Goal: Use online tool/utility: Utilize a website feature to perform a specific function

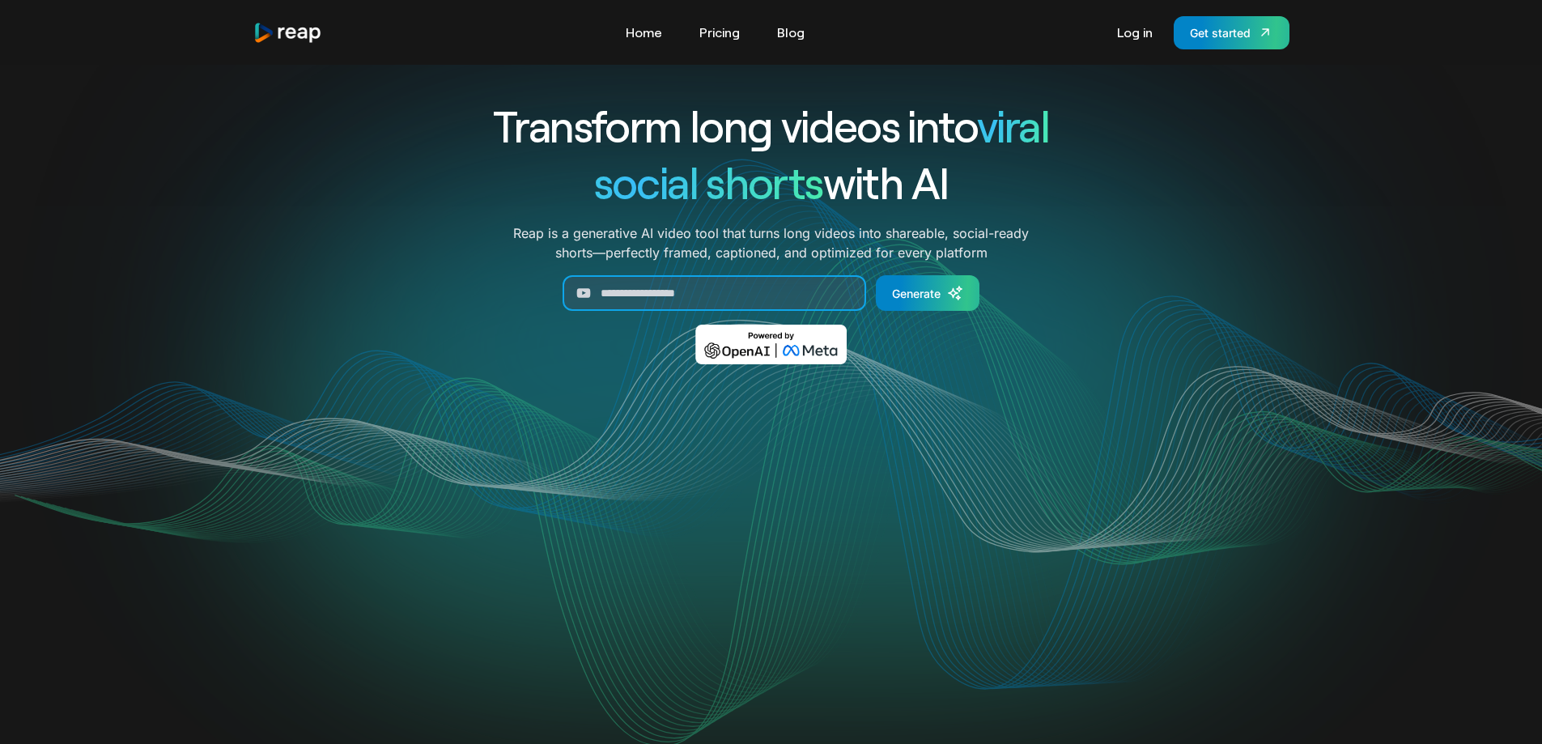
click at [684, 301] on input "Generate Form" at bounding box center [715, 293] width 304 height 36
paste input "**********"
type input "**********"
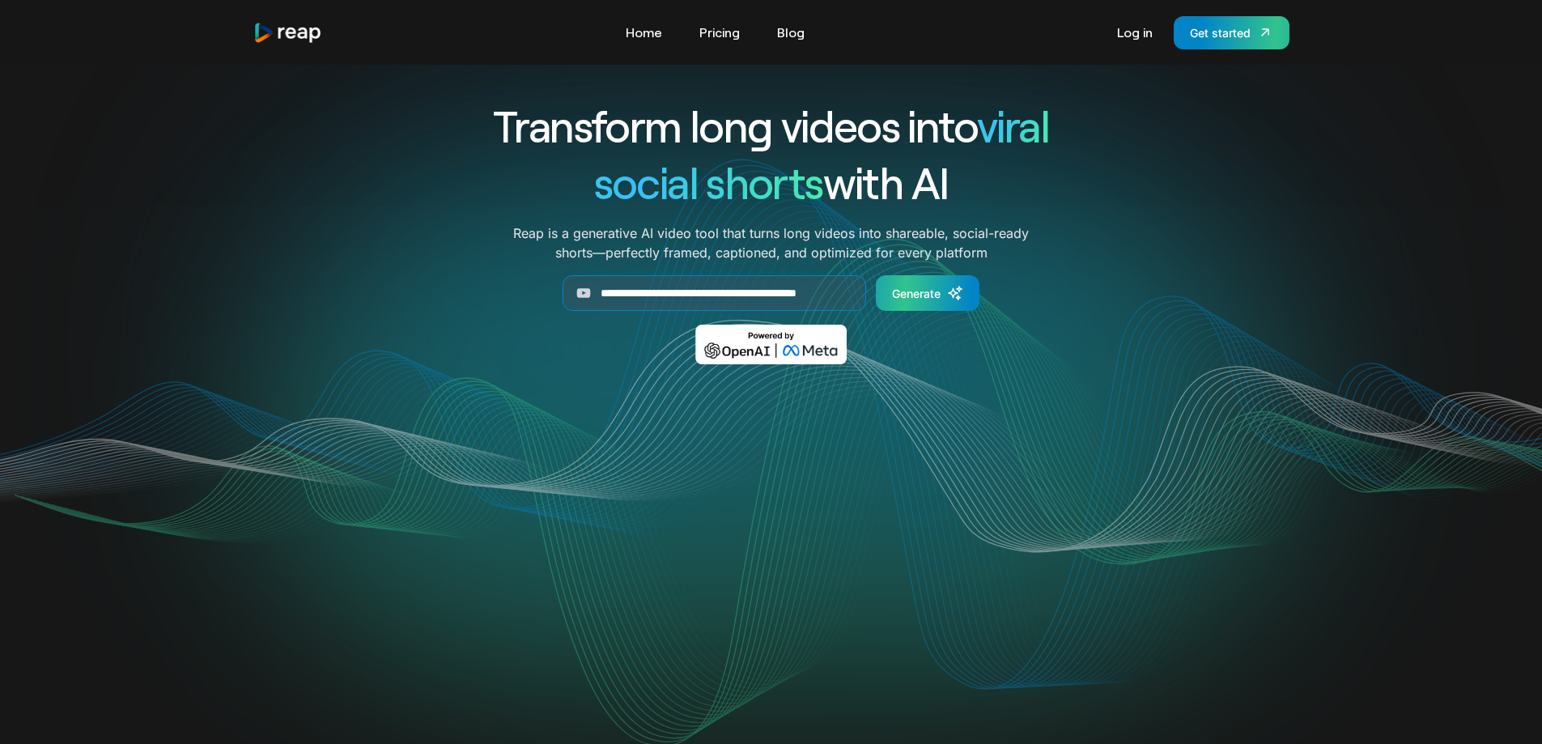
click at [926, 287] on div "Generate" at bounding box center [916, 293] width 49 height 17
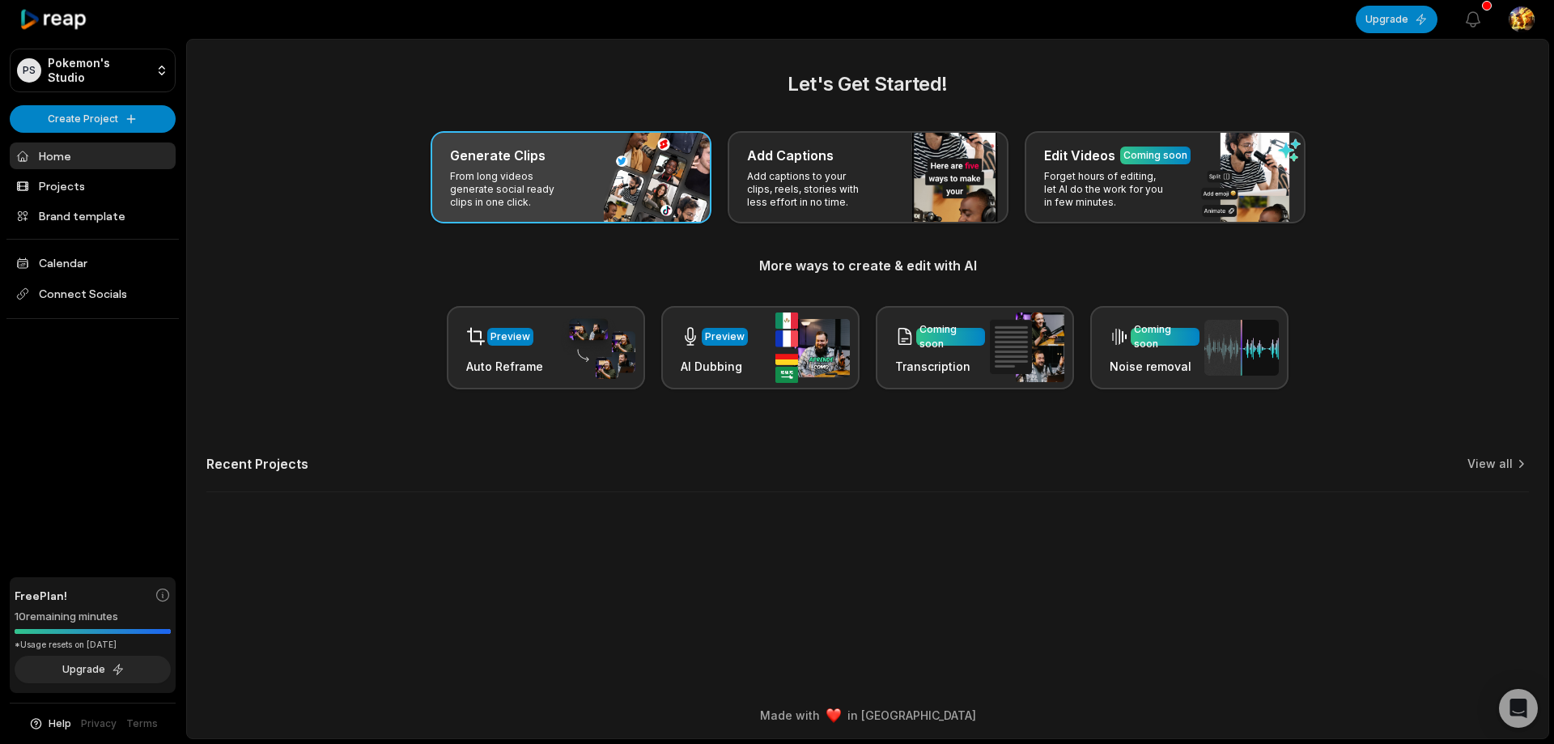
click at [582, 181] on div "Generate Clips From long videos generate social ready clips in one click." at bounding box center [571, 177] width 281 height 92
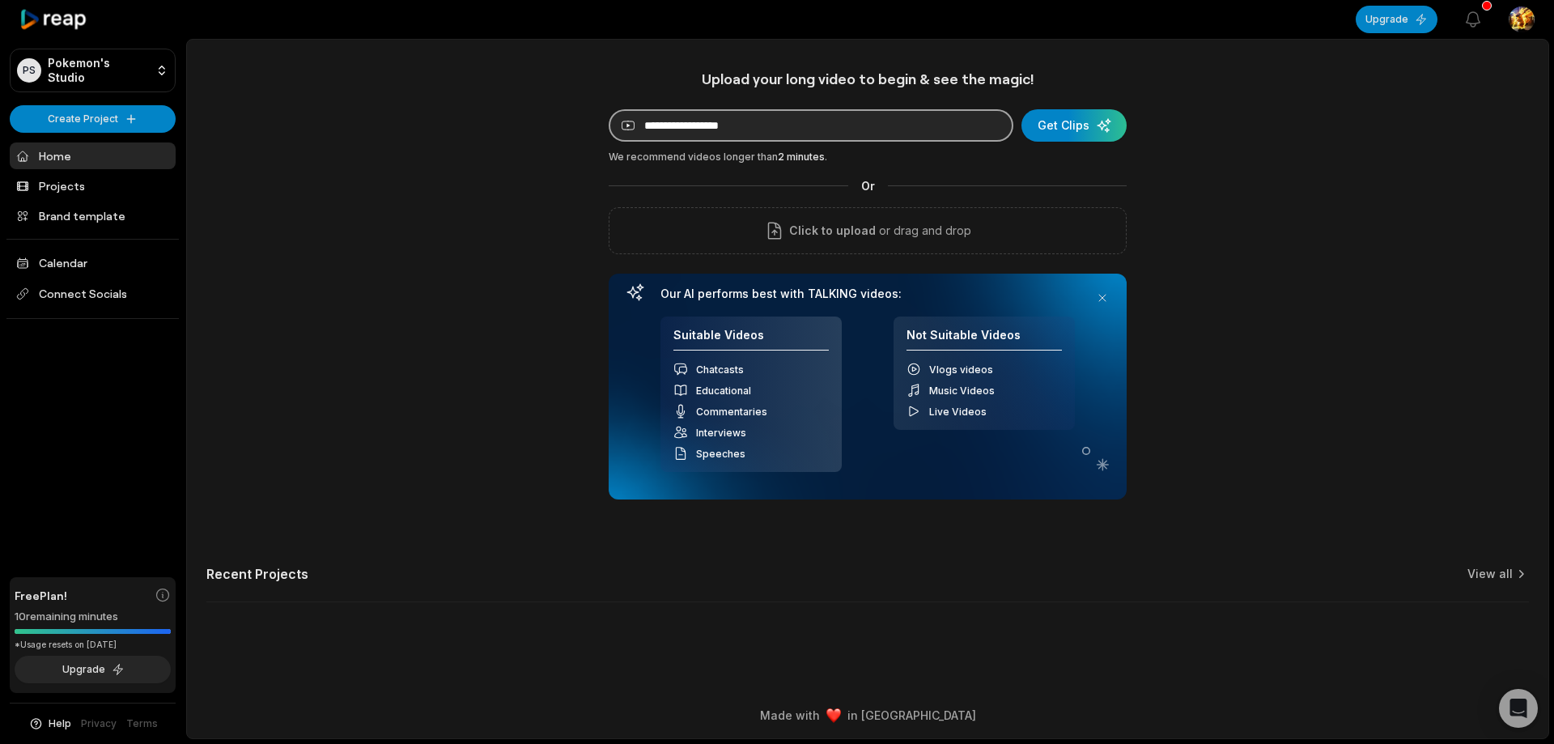
click at [689, 125] on input at bounding box center [811, 125] width 405 height 32
paste input "**********"
type input "**********"
click at [1098, 120] on div "submit" at bounding box center [1074, 125] width 105 height 32
click at [1106, 300] on button at bounding box center [1102, 298] width 23 height 23
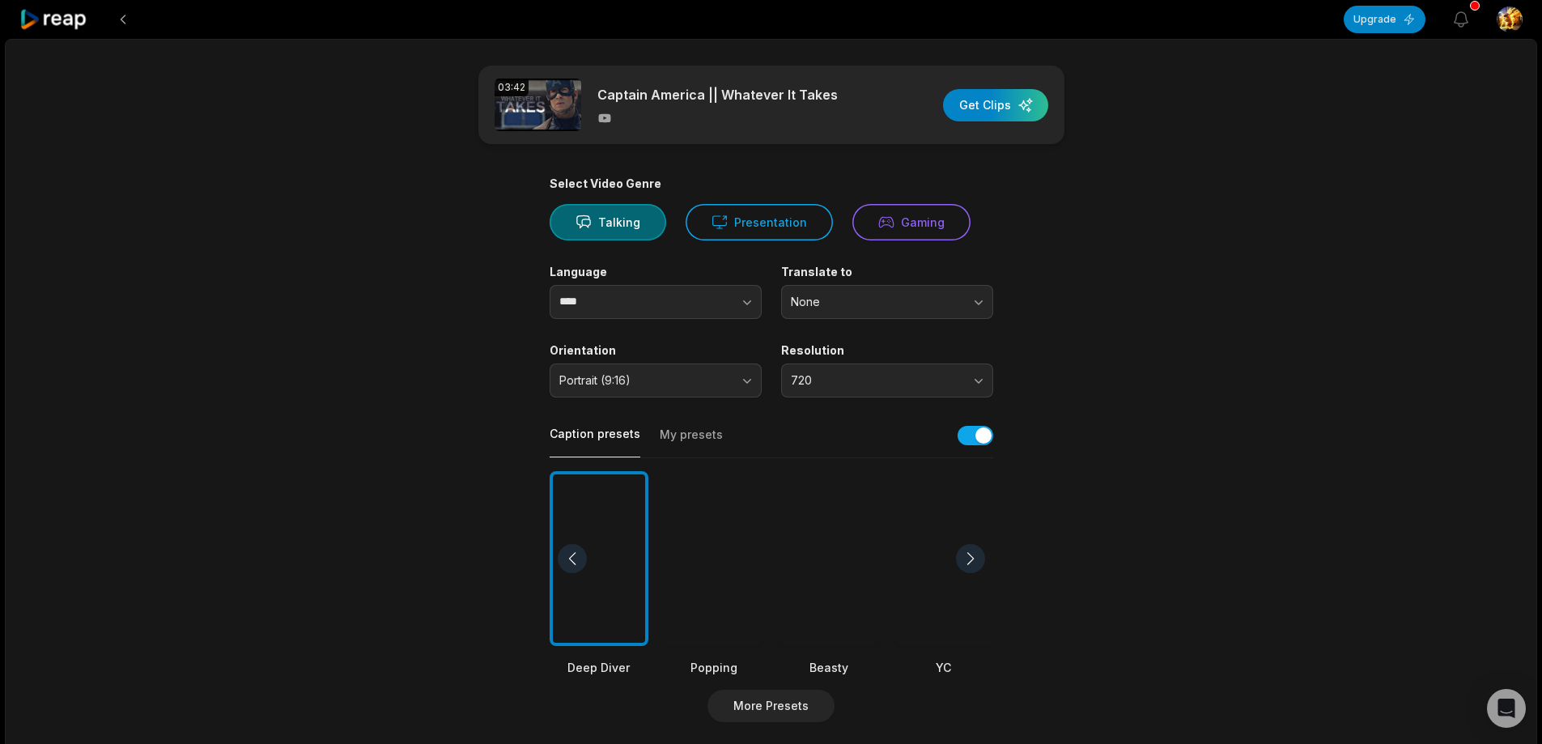
click at [841, 561] on div at bounding box center [829, 559] width 99 height 176
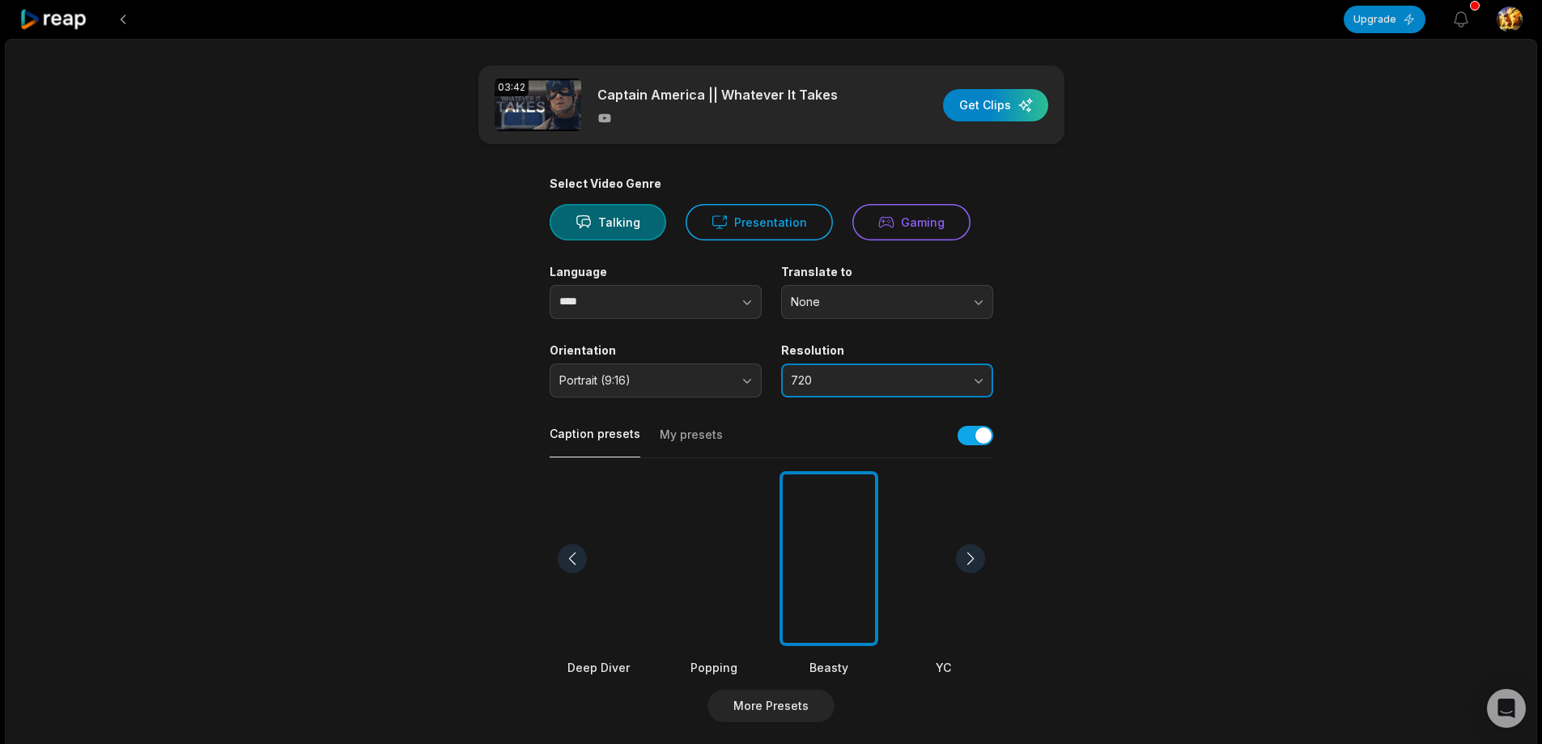
click at [886, 381] on span "720" at bounding box center [876, 380] width 170 height 15
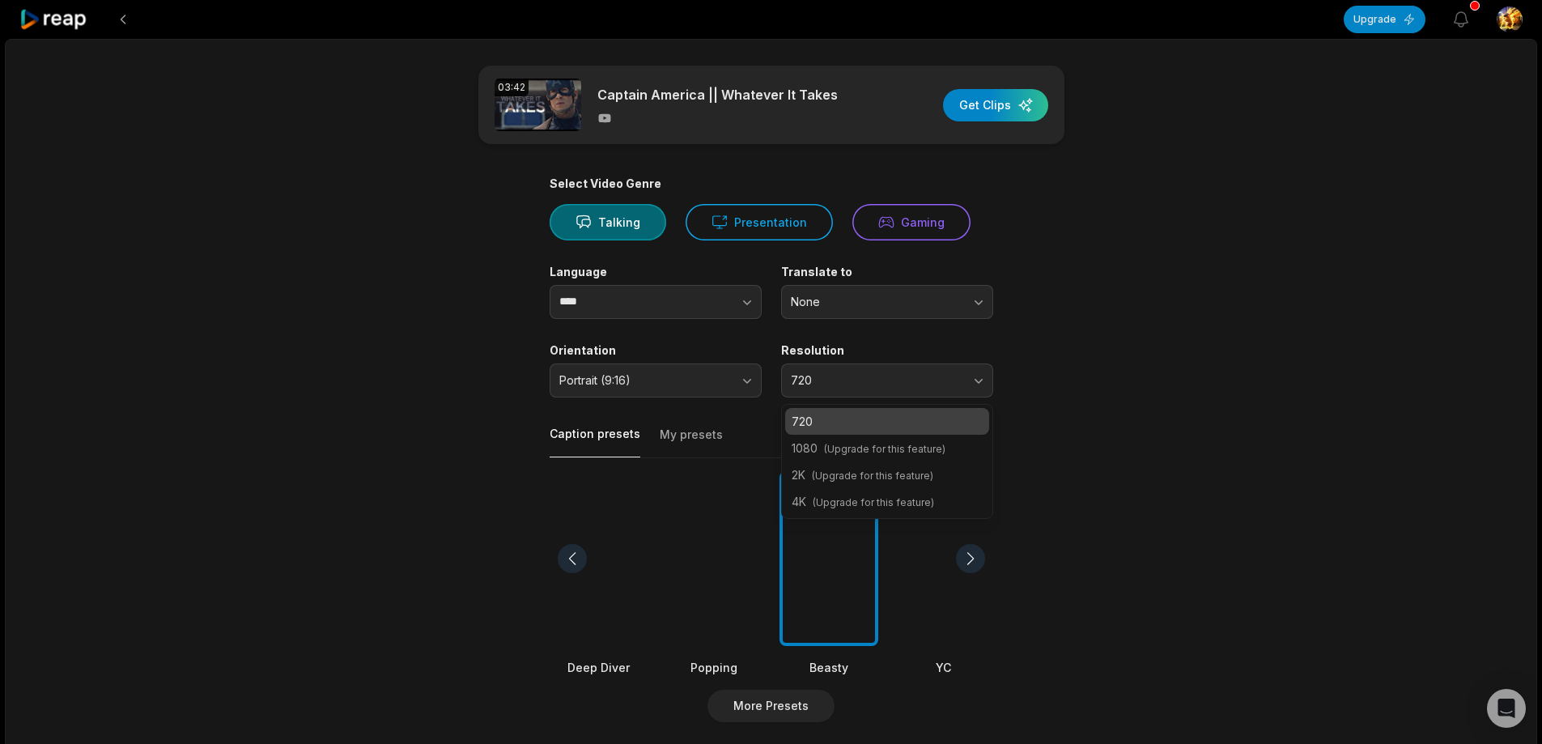
drag, startPoint x: 1043, startPoint y: 372, endPoint x: 964, endPoint y: 310, distance: 100.9
click at [1043, 371] on main "03:42 Captain America || Whatever It Takes Get Clips Select Video Genre Talking…" at bounding box center [772, 558] width 784 height 984
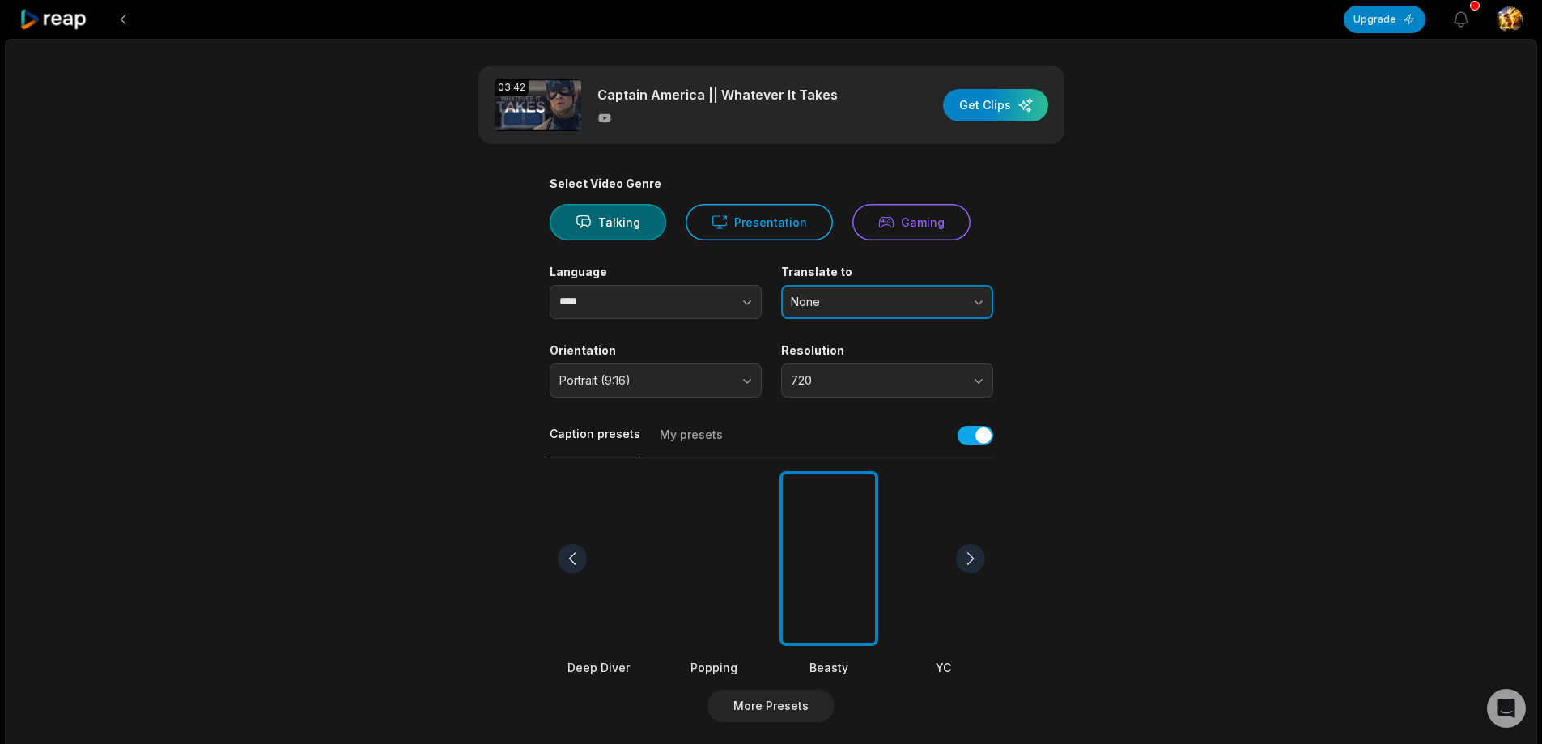
click at [924, 296] on span "None" at bounding box center [876, 302] width 170 height 15
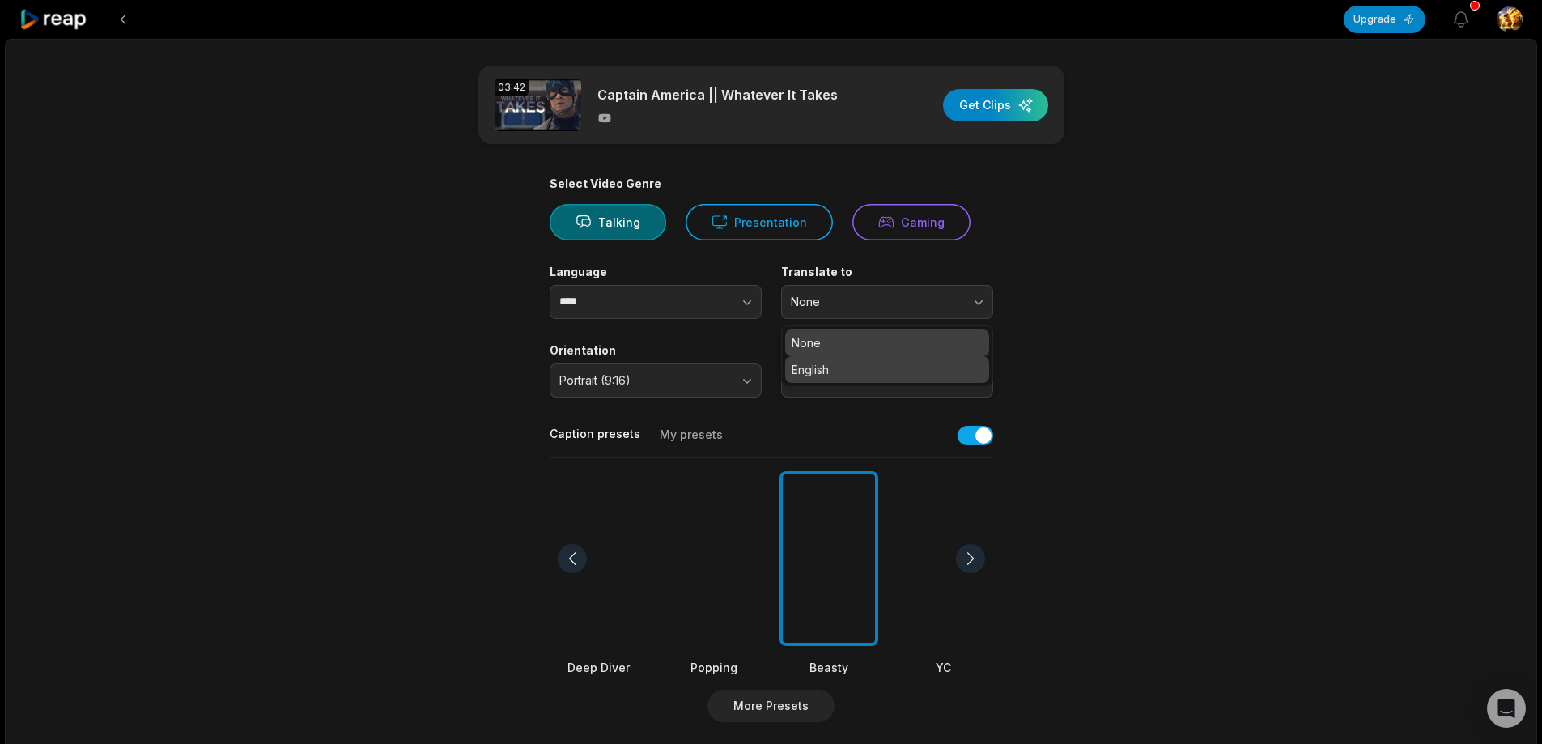
drag, startPoint x: 923, startPoint y: 366, endPoint x: 899, endPoint y: 371, distance: 24.8
click at [920, 366] on p "English" at bounding box center [887, 369] width 191 height 17
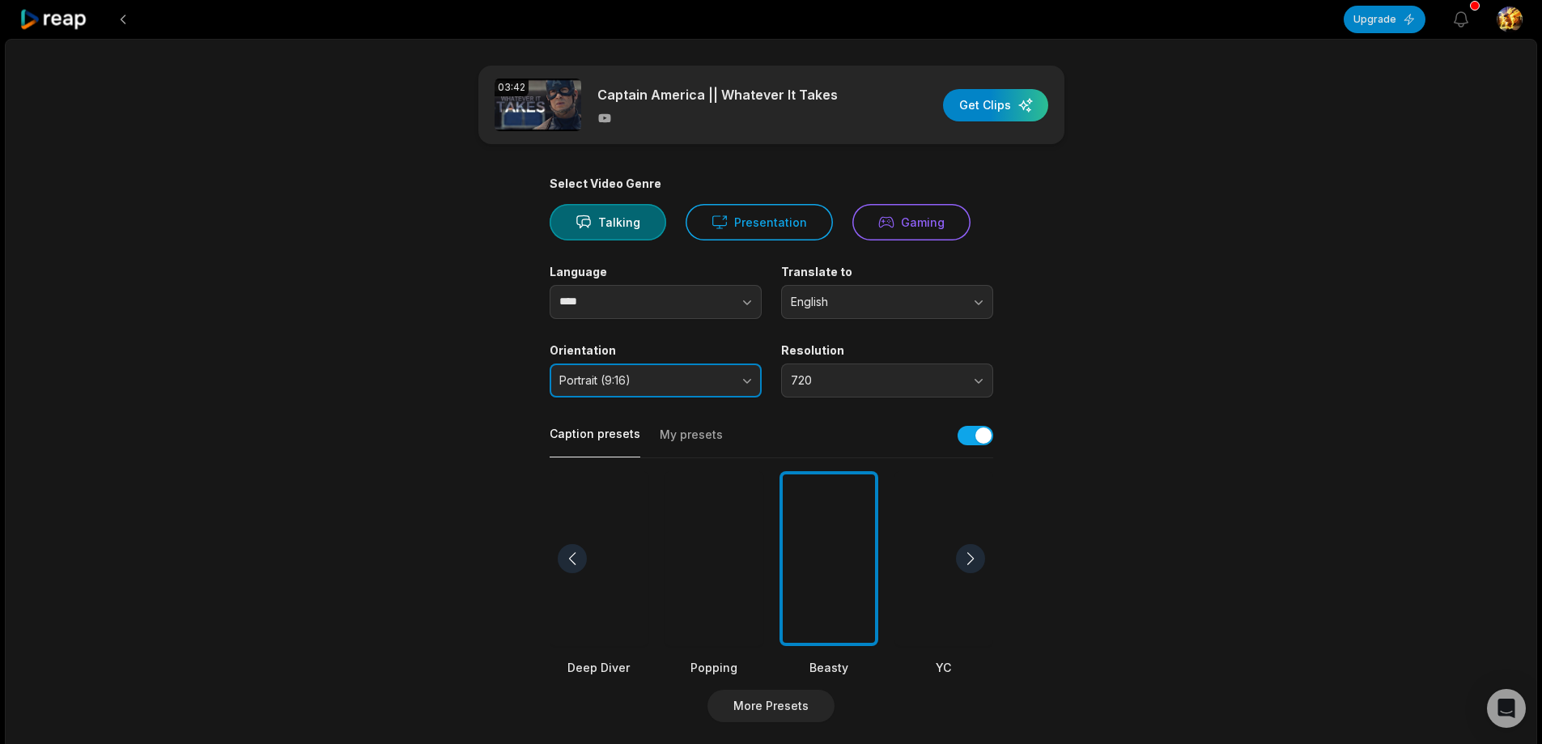
click at [682, 374] on span "Portrait (9:16)" at bounding box center [644, 380] width 170 height 15
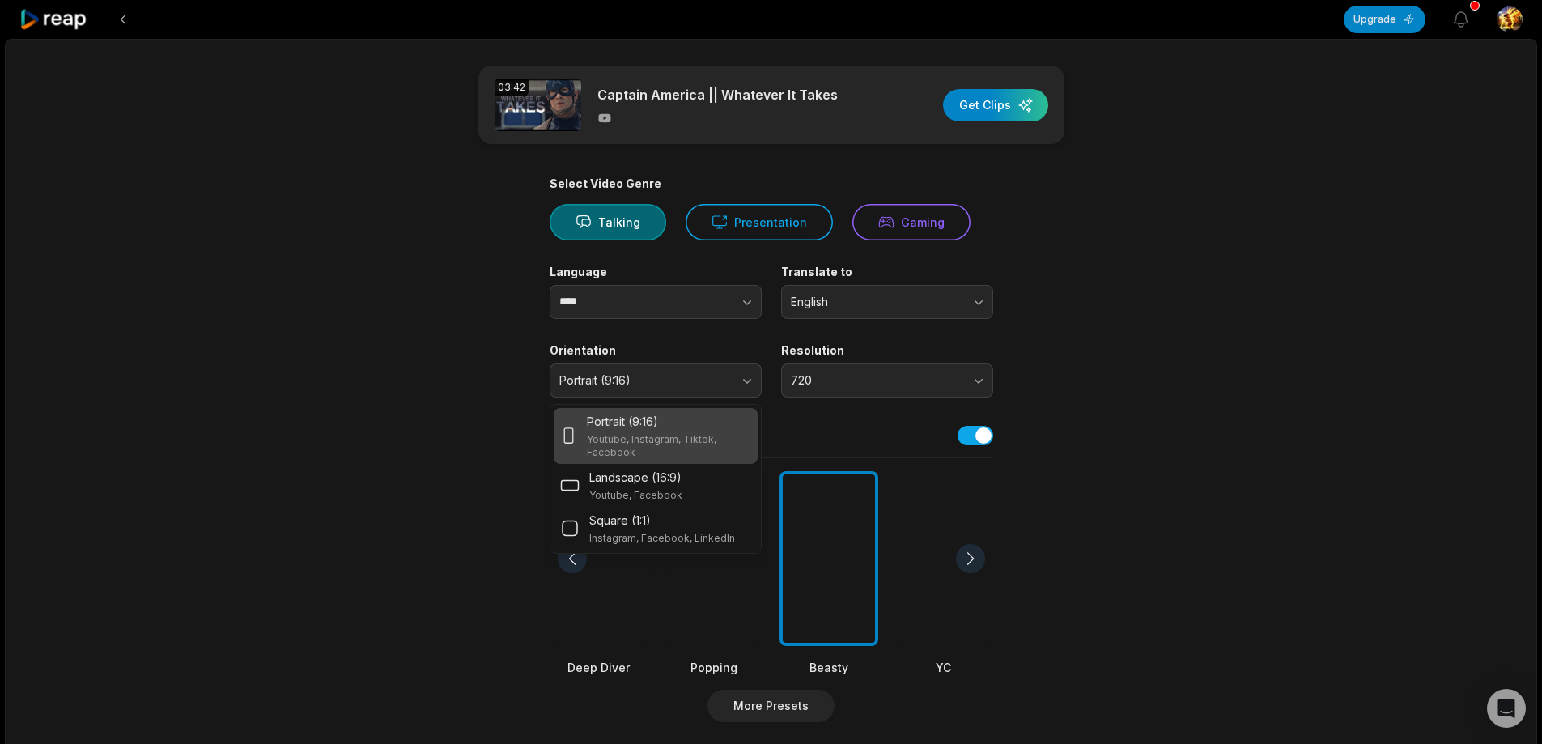
click at [1182, 419] on div "03:42 Captain America || Whatever It Takes Get Clips Select Video Genre Talking…" at bounding box center [771, 600] width 1532 height 1123
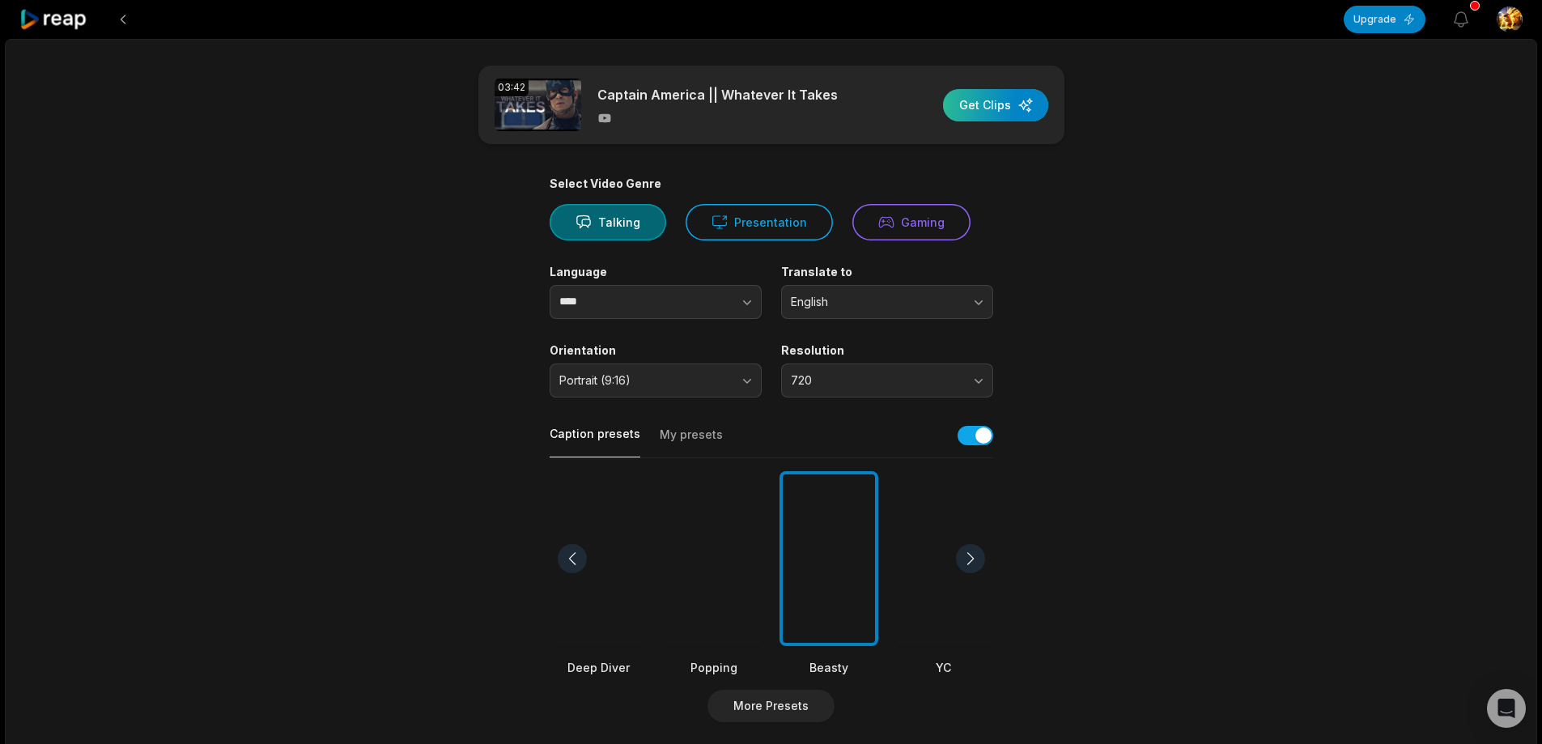
click at [1013, 94] on div "button" at bounding box center [995, 105] width 105 height 32
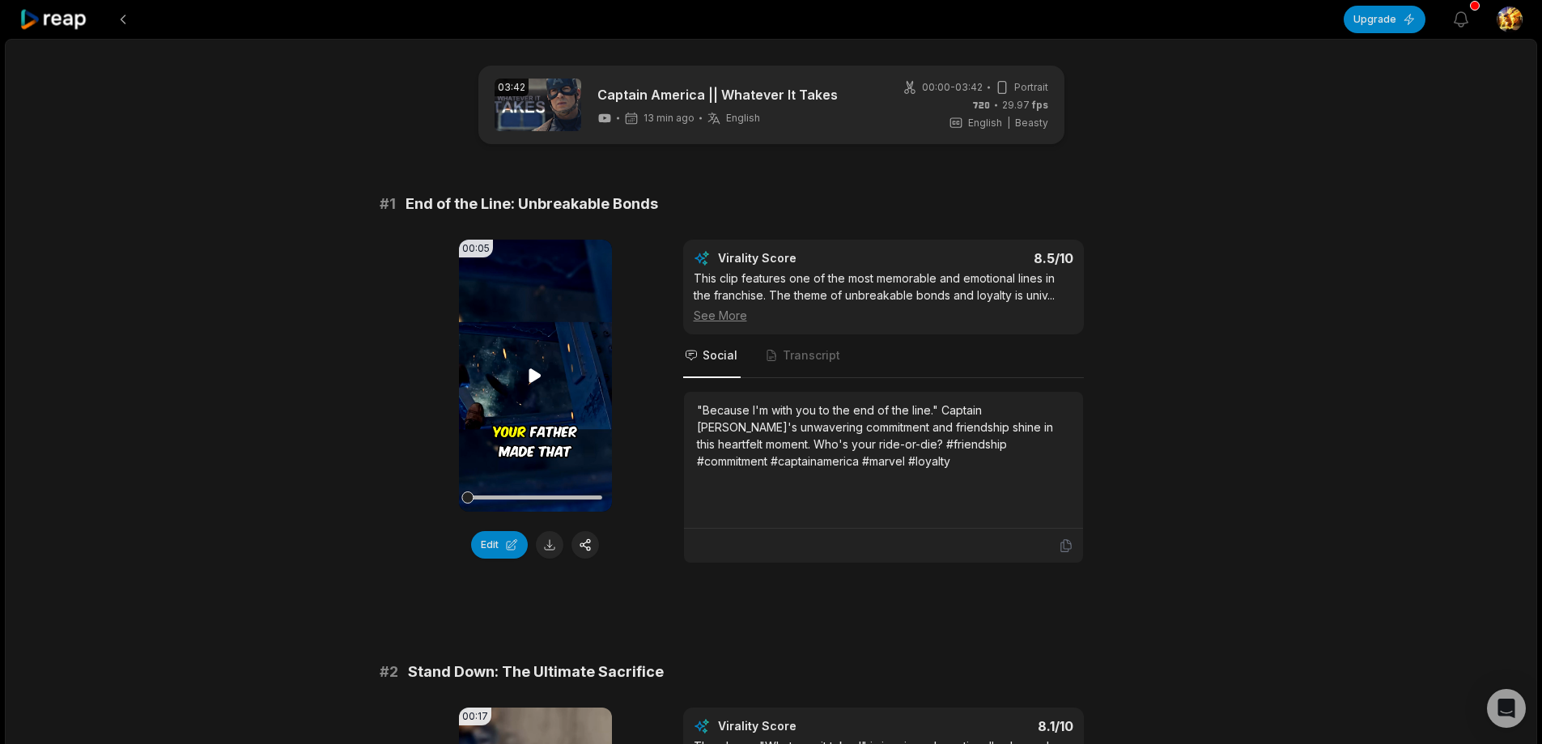
click at [542, 369] on icon at bounding box center [534, 375] width 19 height 19
click at [529, 379] on icon at bounding box center [535, 375] width 12 height 14
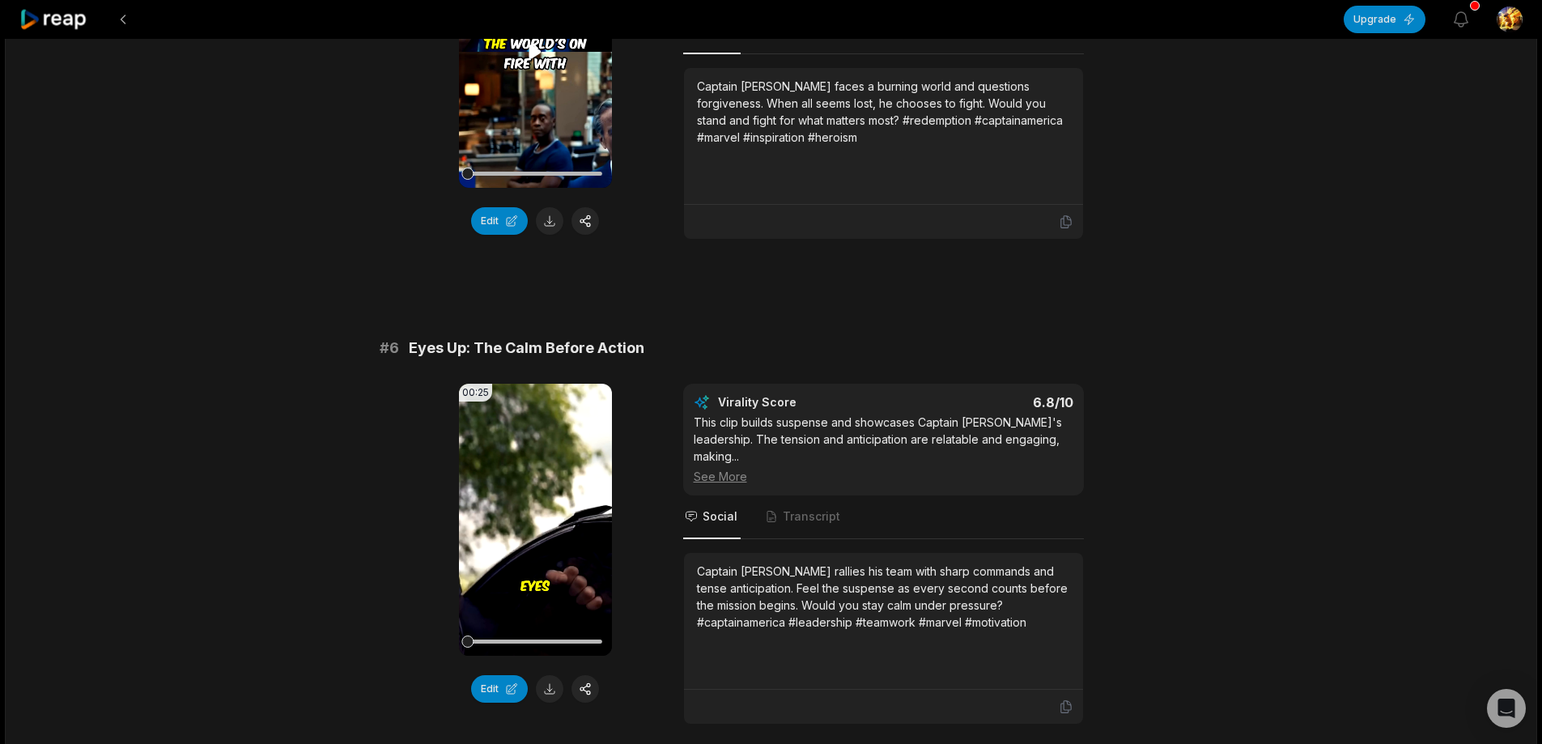
scroll to position [1893, 0]
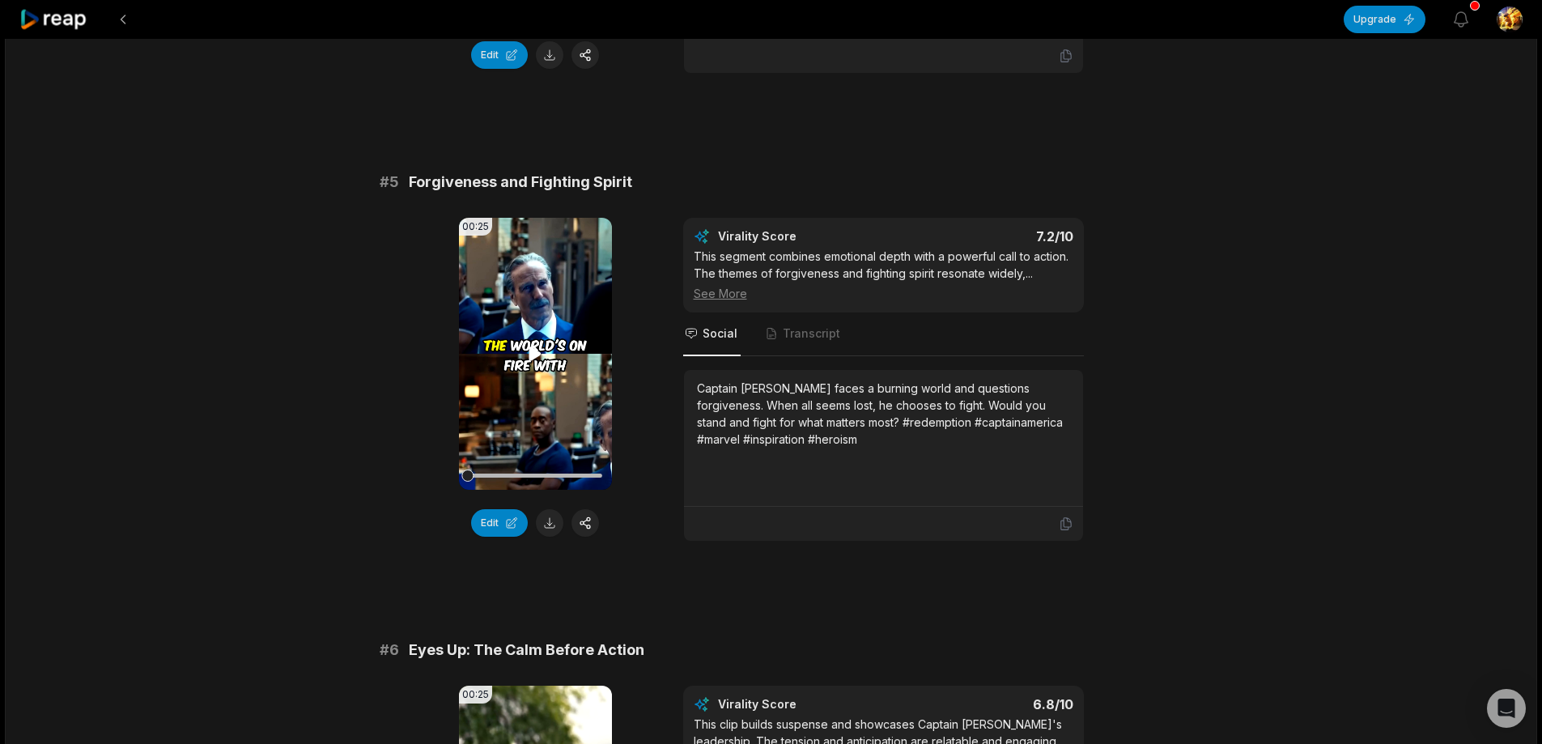
click at [533, 351] on icon at bounding box center [535, 353] width 12 height 14
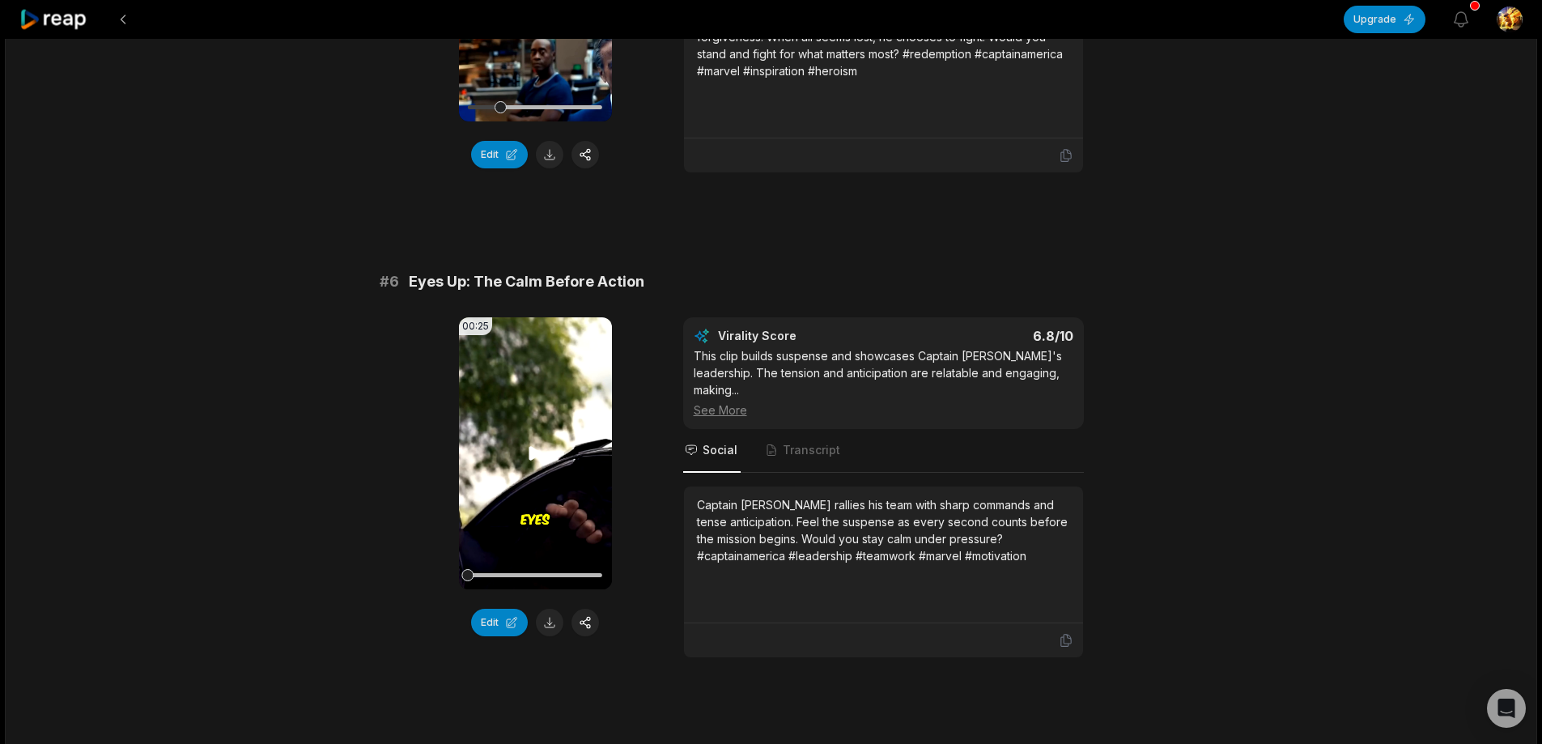
scroll to position [2298, 0]
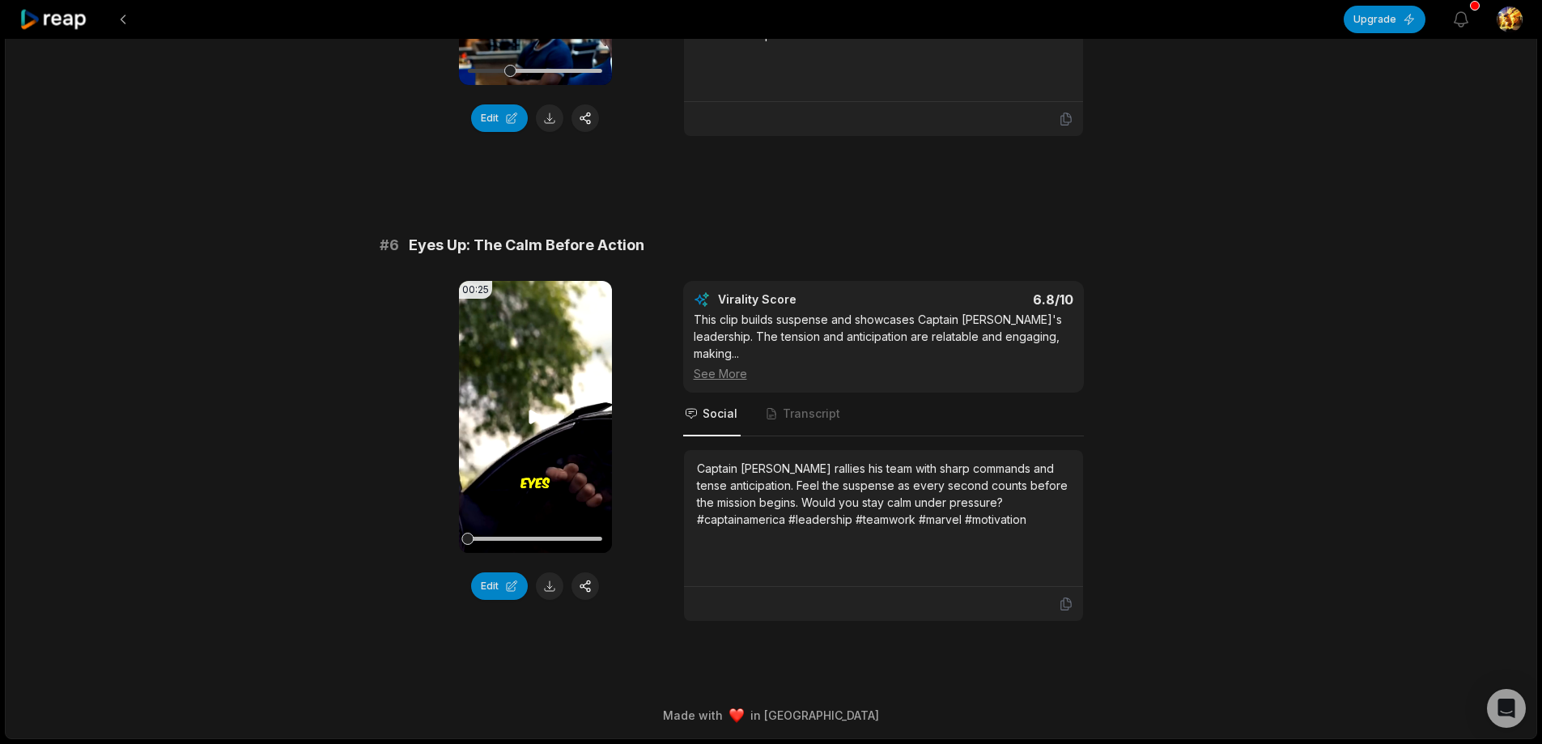
click at [510, 480] on video "Your browser does not support mp4 format." at bounding box center [535, 417] width 153 height 272
